Goal: Task Accomplishment & Management: Manage account settings

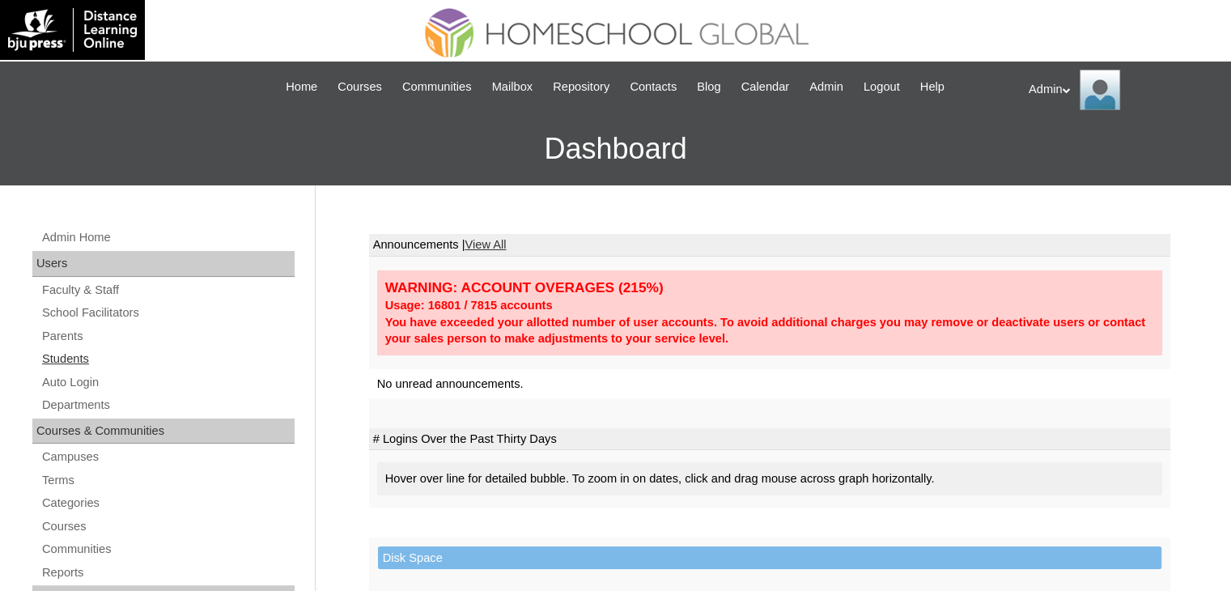
click at [79, 358] on link "Students" at bounding box center [167, 359] width 254 height 20
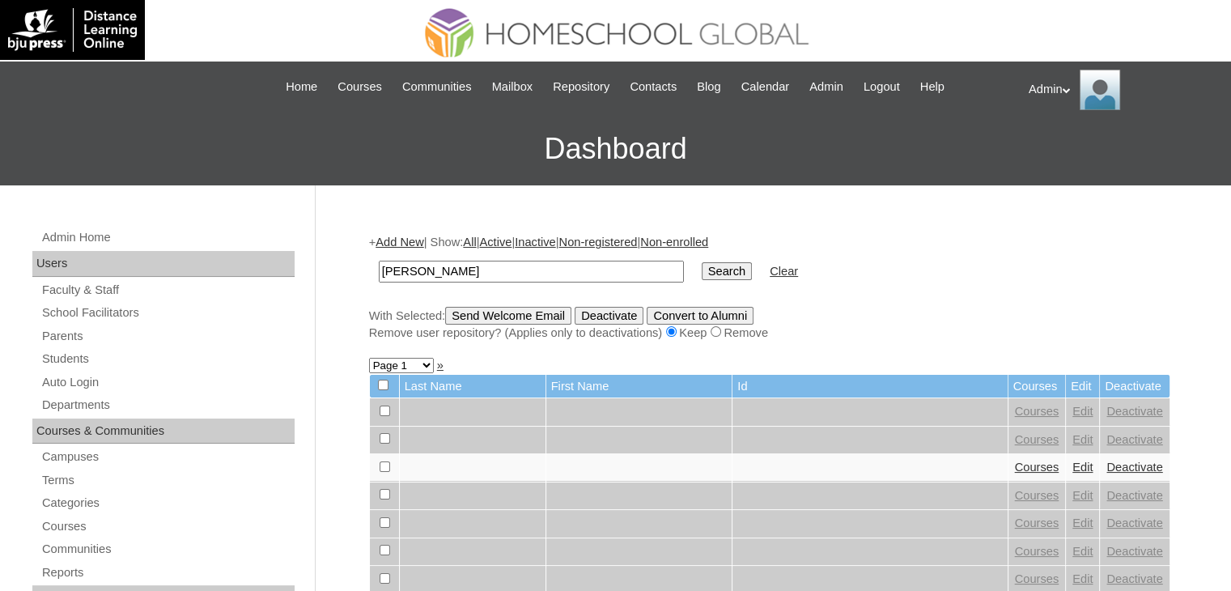
type input "Soriano"
click at [702, 267] on input "Search" at bounding box center [727, 271] width 50 height 18
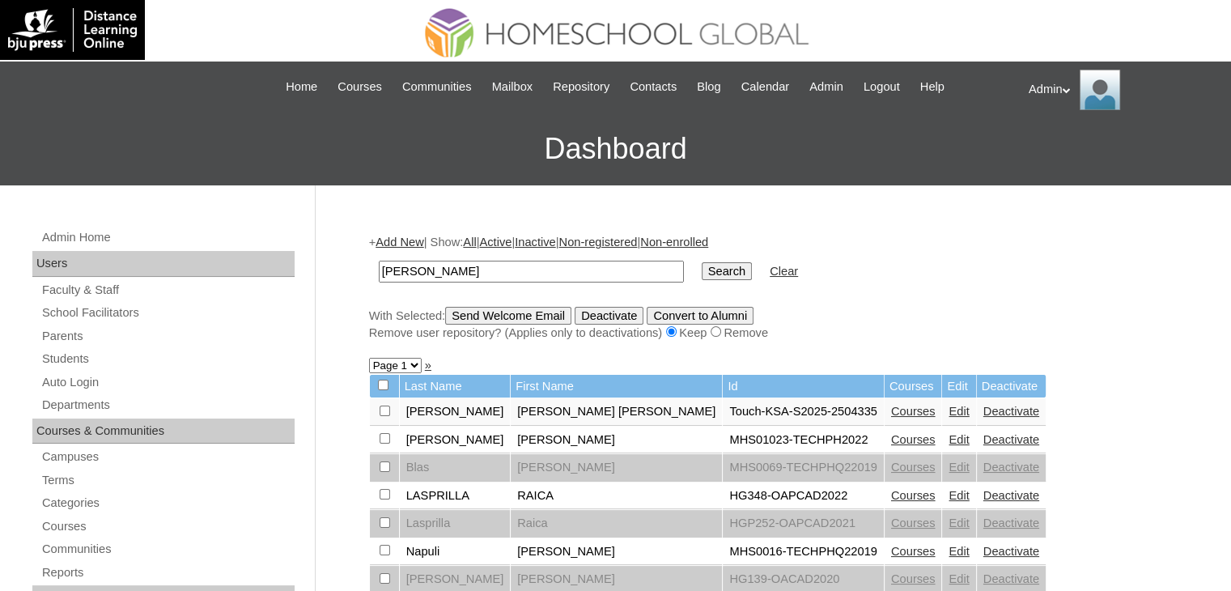
click at [891, 407] on link "Courses" at bounding box center [913, 411] width 45 height 13
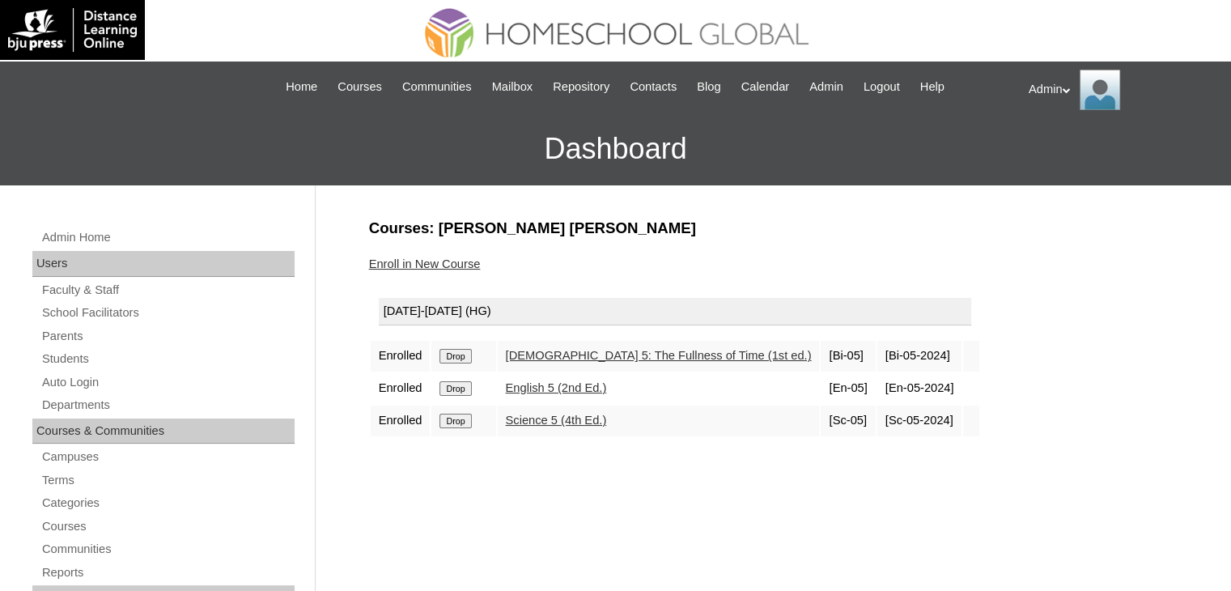
click at [446, 257] on link "Enroll in New Course" at bounding box center [425, 263] width 112 height 13
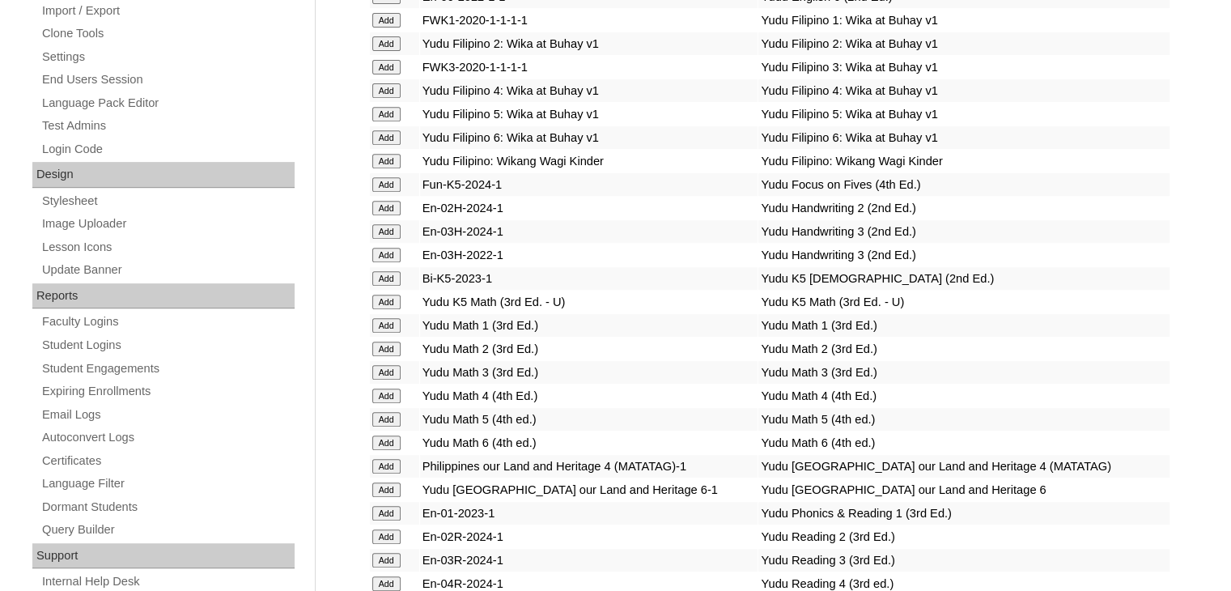
scroll to position [2929, 0]
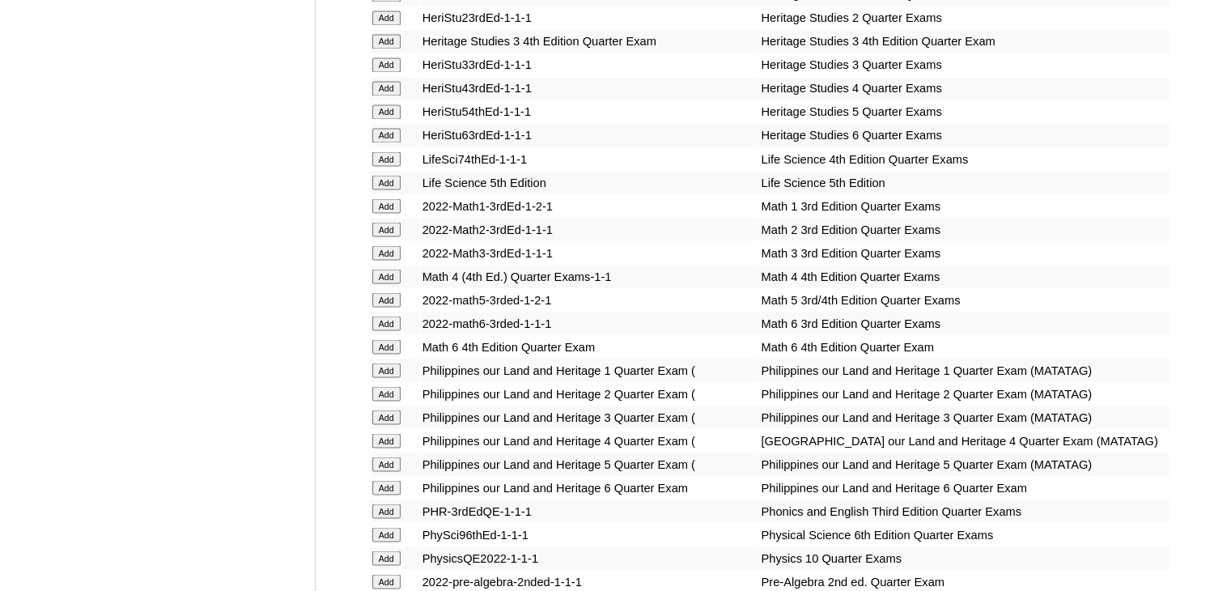
click at [389, 295] on input "Add" at bounding box center [386, 299] width 28 height 15
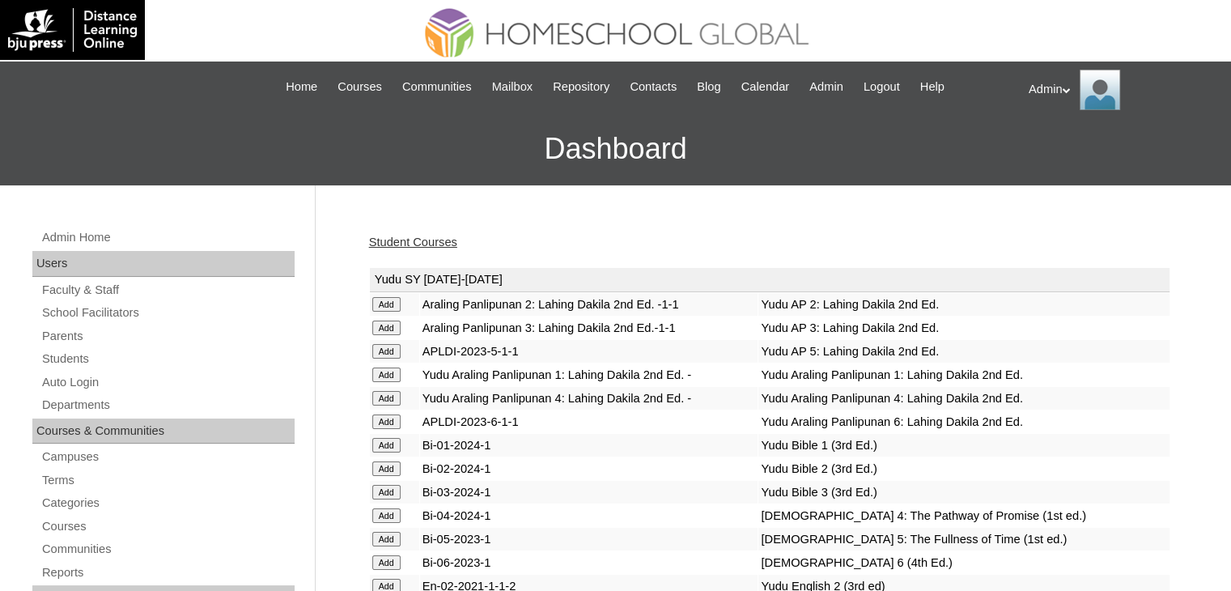
scroll to position [4045, 0]
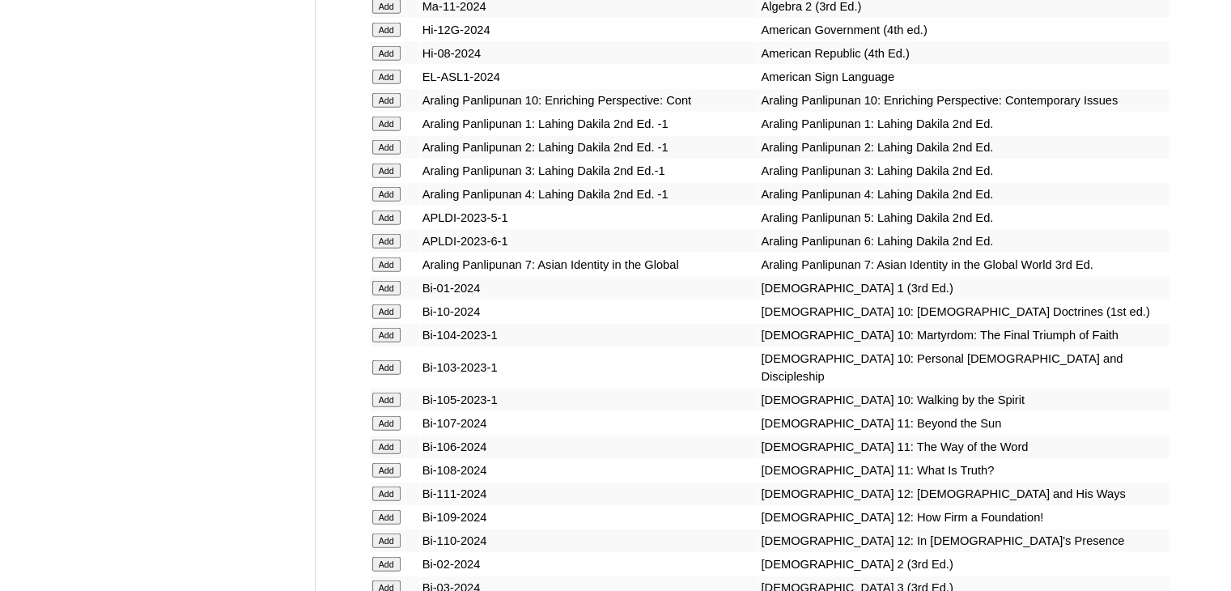
click at [385, 225] on input "Add" at bounding box center [386, 217] width 28 height 15
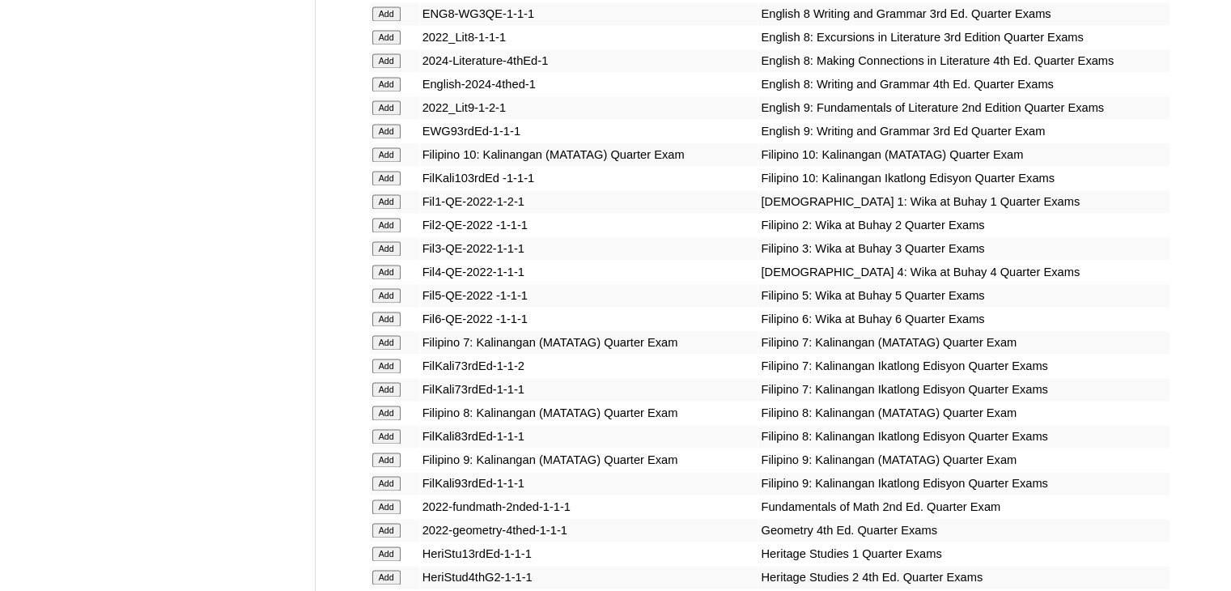
scroll to position [5258, 0]
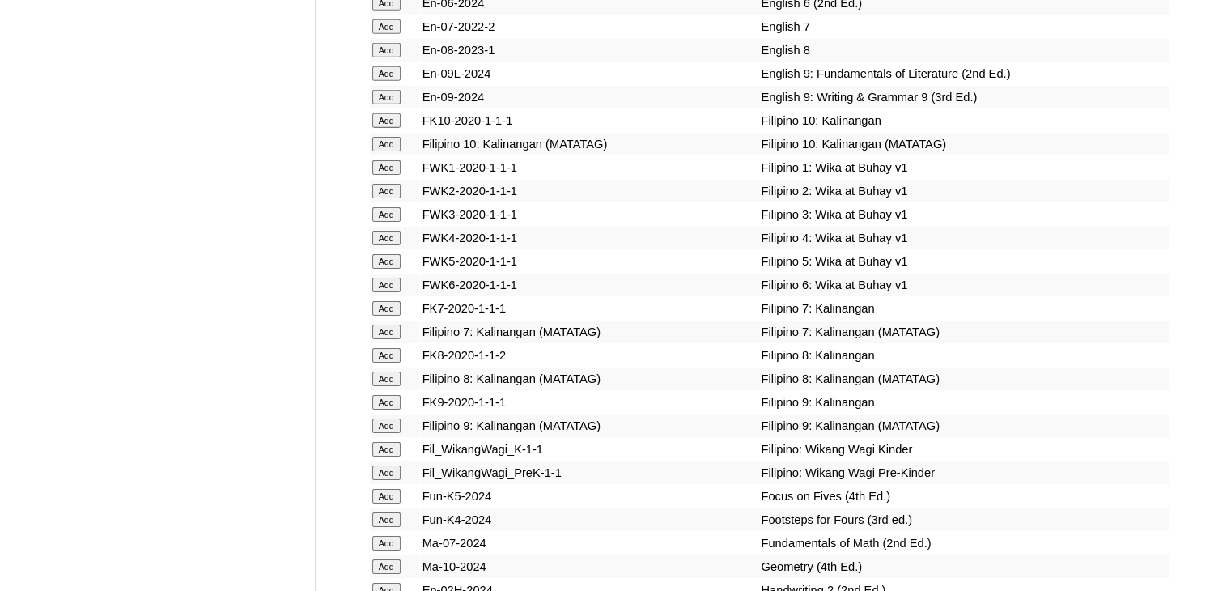
click at [385, 269] on input "Add" at bounding box center [386, 261] width 28 height 15
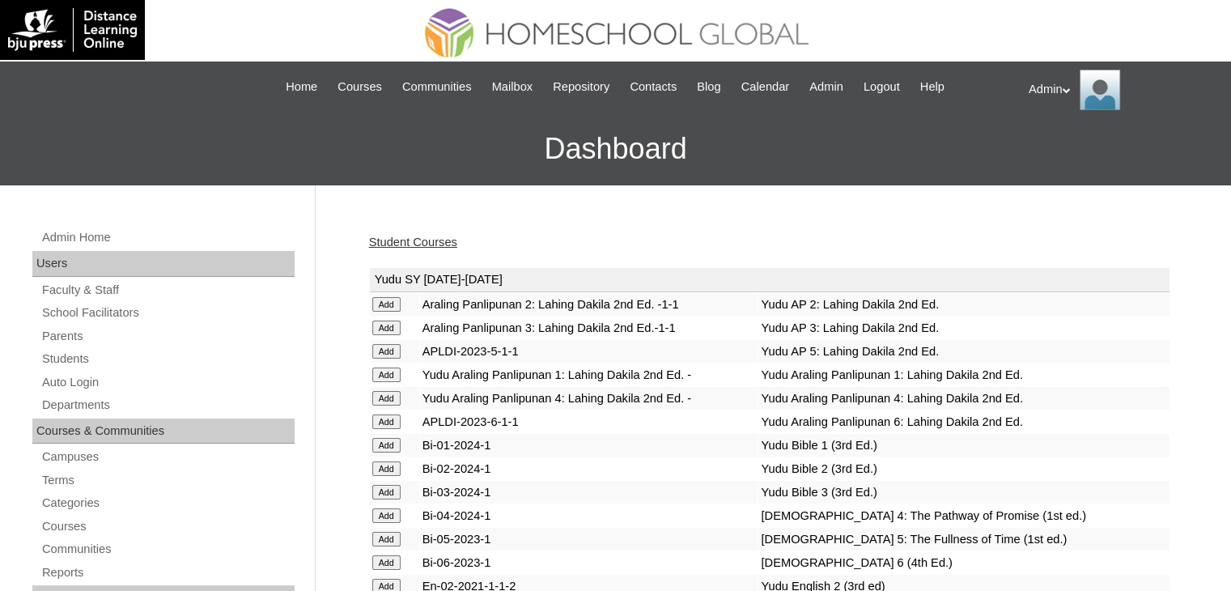
click at [440, 240] on link "Student Courses" at bounding box center [413, 242] width 88 height 13
